Goal: Contribute content

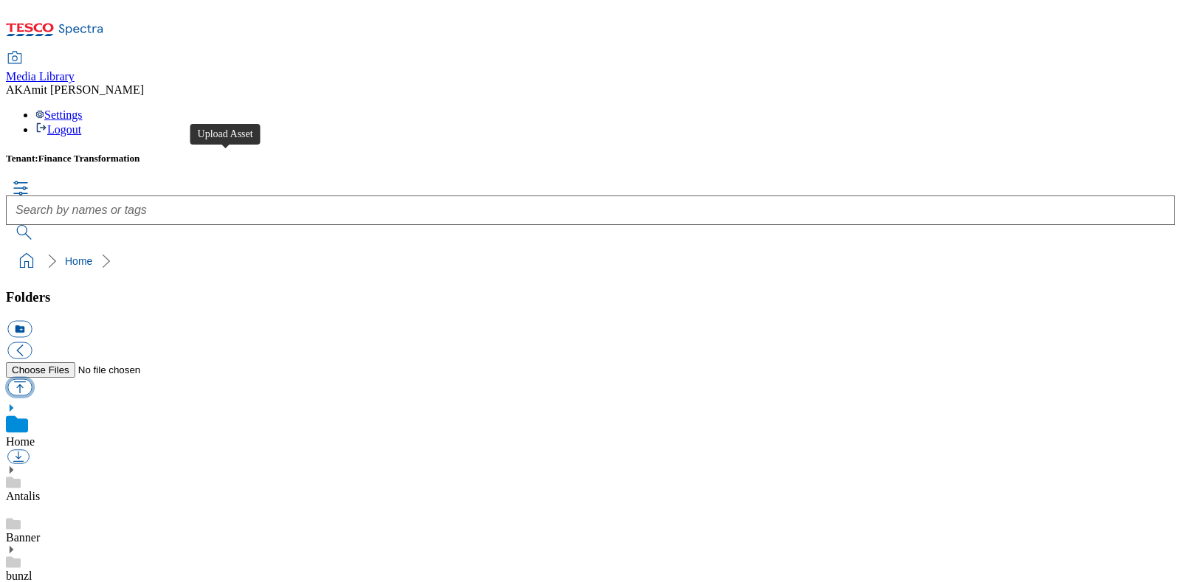
click at [32, 379] on button "button" at bounding box center [19, 387] width 24 height 17
type input "C:\fakepath\235000024001.jpg"
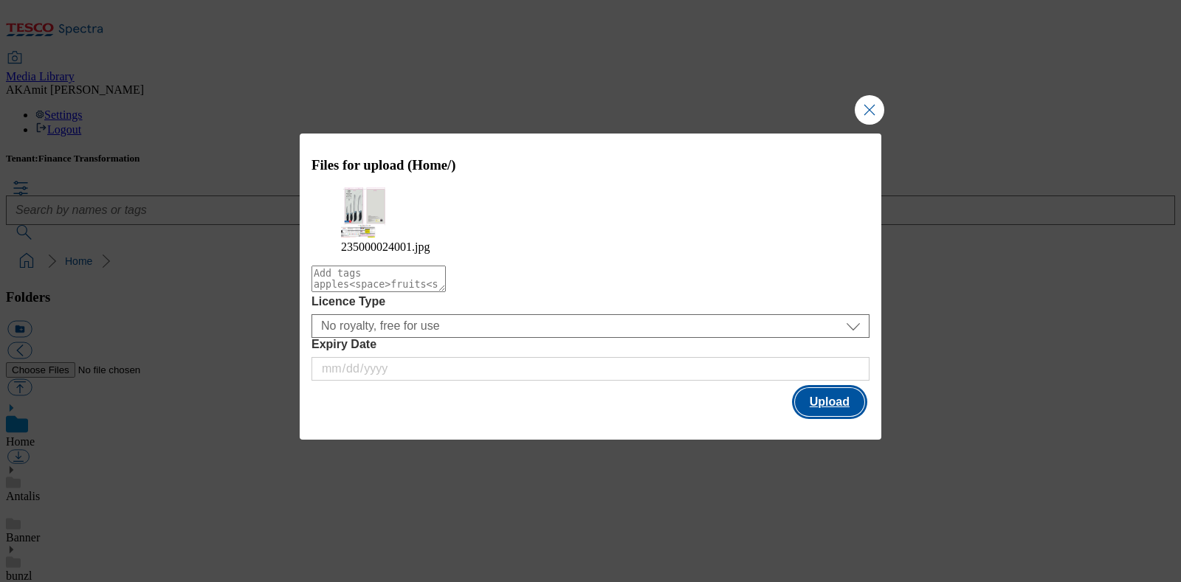
click at [829, 406] on button "Upload" at bounding box center [829, 402] width 69 height 28
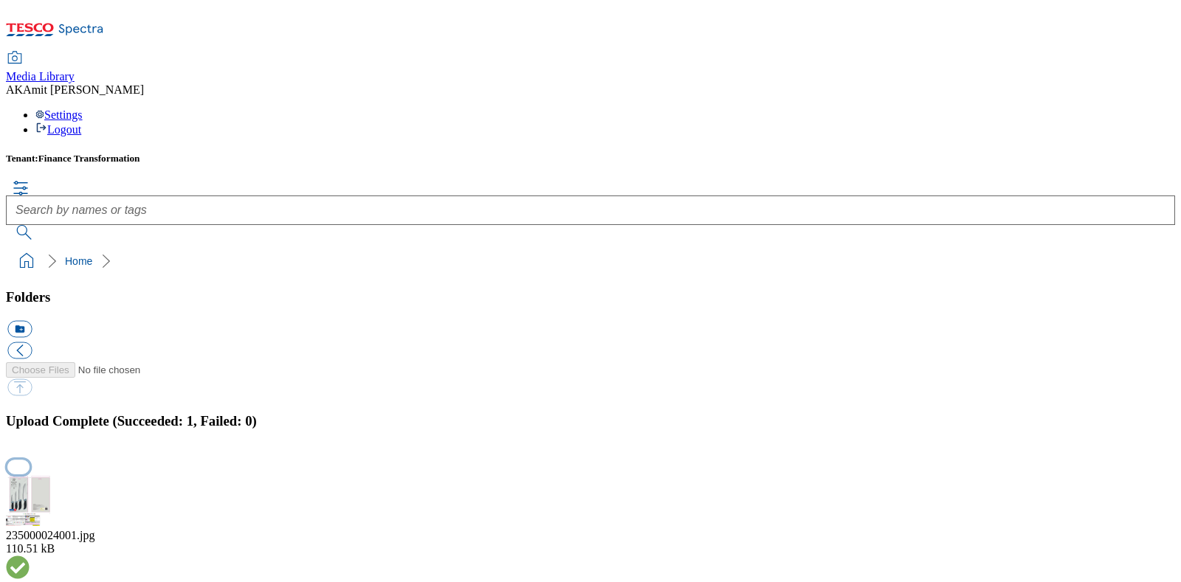
click at [30, 460] on button "button" at bounding box center [18, 467] width 22 height 14
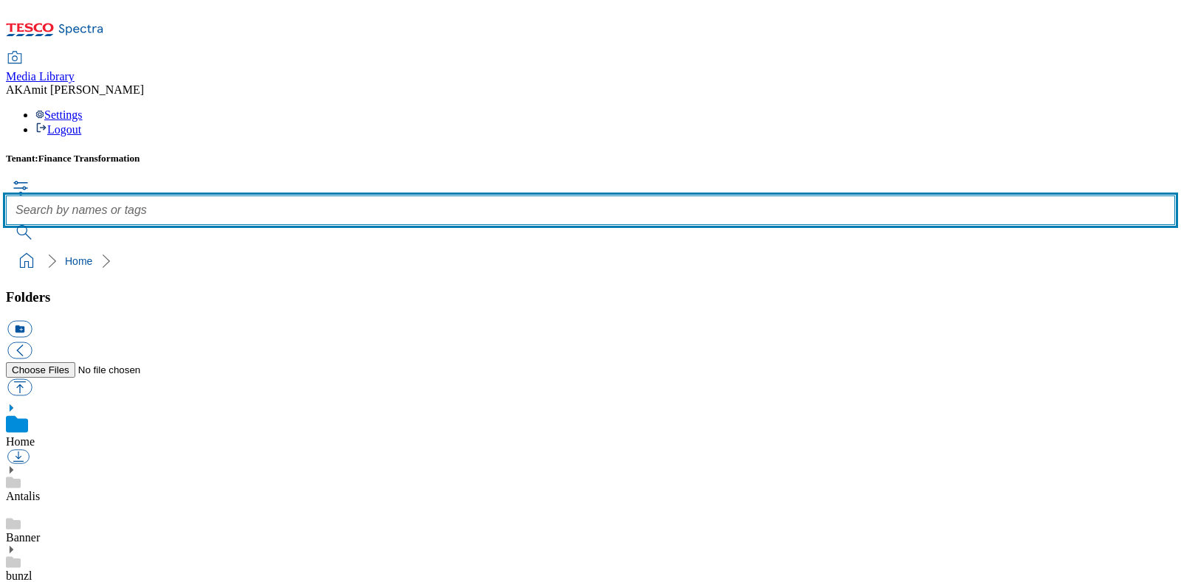
click at [494, 196] on input "text" at bounding box center [590, 211] width 1169 height 30
paste input "235000024001"
type input "235000024001"
click at [6, 225] on button "submit" at bounding box center [25, 232] width 38 height 15
